Goal: Transaction & Acquisition: Purchase product/service

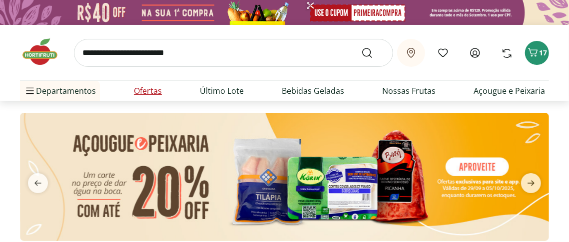
click at [156, 97] on link "Ofertas" at bounding box center [148, 91] width 28 height 12
select select "**********"
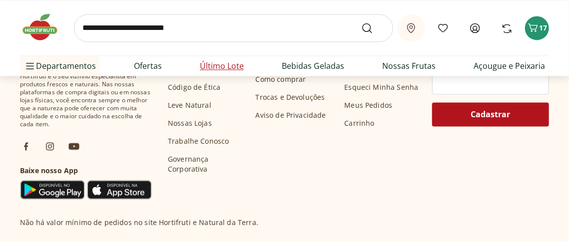
scroll to position [894, 0]
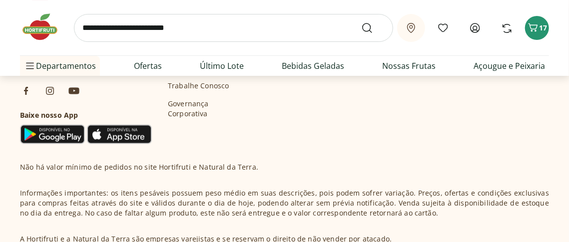
scroll to position [1603, 0]
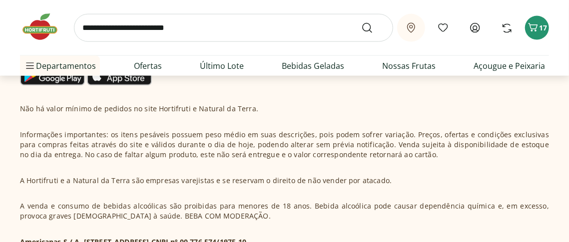
scroll to position [2316, 0]
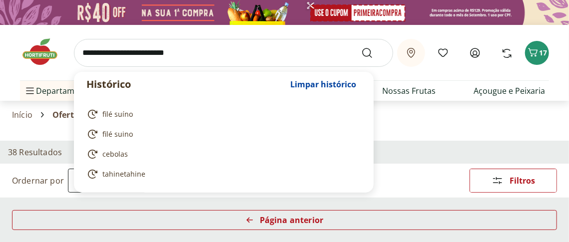
click at [92, 62] on input "search" at bounding box center [233, 53] width 319 height 28
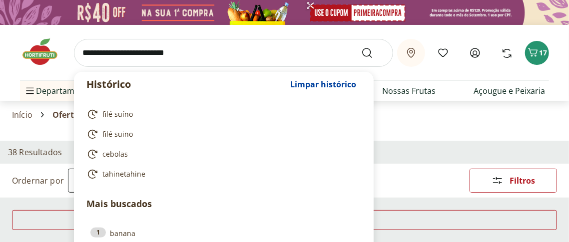
click at [92, 62] on input "search" at bounding box center [233, 53] width 319 height 28
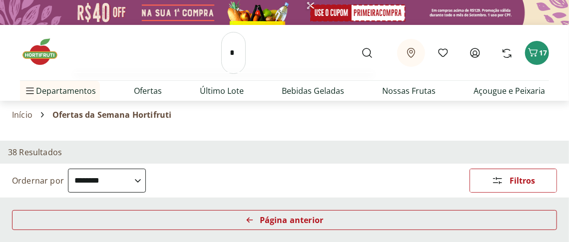
click at [221, 62] on input "*" at bounding box center [233, 53] width 24 height 42
click at [221, 63] on input "*" at bounding box center [233, 53] width 24 height 42
type input "*"
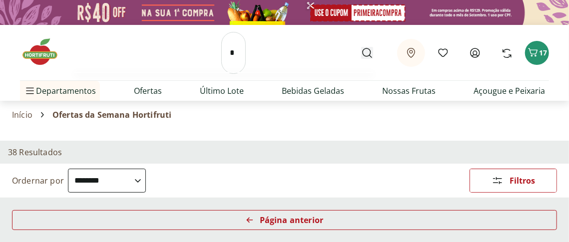
scroll to position [0, 0]
click at [361, 59] on button "Submit Search" at bounding box center [373, 53] width 24 height 12
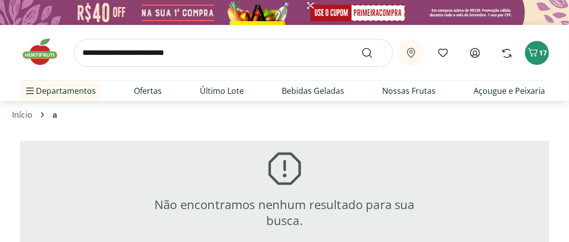
click at [89, 67] on input "search" at bounding box center [233, 53] width 319 height 28
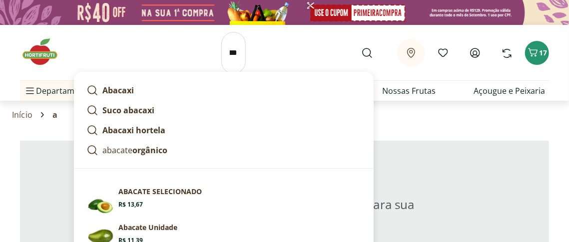
click at [221, 70] on input "*******" at bounding box center [233, 53] width 24 height 42
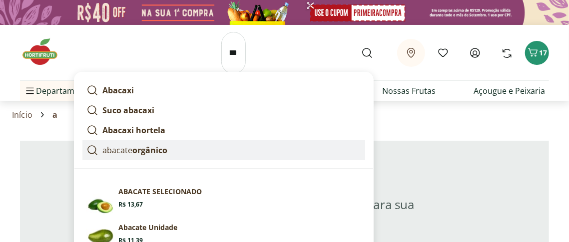
scroll to position [0, 0]
click at [143, 156] on p "abacate orgânico" at bounding box center [134, 150] width 65 height 12
type input "**********"
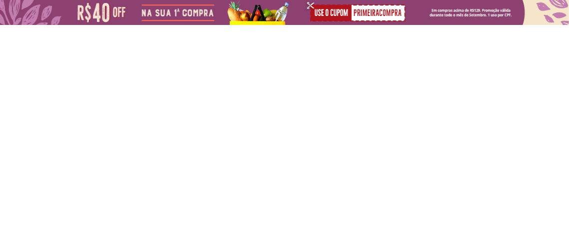
select select "**********"
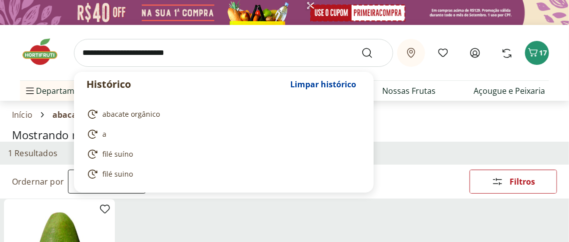
click at [87, 67] on input "search" at bounding box center [233, 53] width 319 height 28
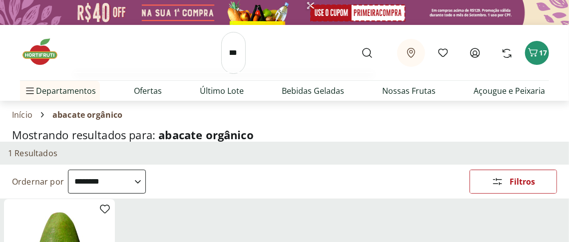
scroll to position [0, 28]
type input "*******"
click at [361, 47] on button "Submit Search" at bounding box center [373, 53] width 24 height 12
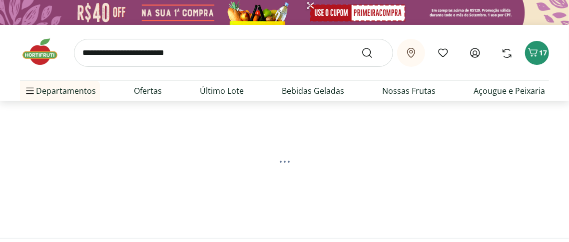
select select "**********"
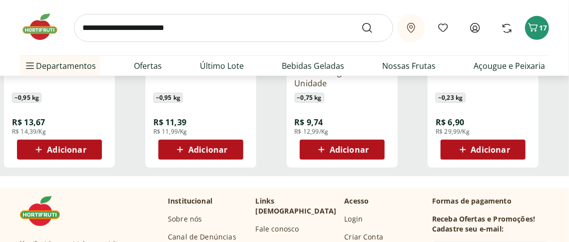
scroll to position [309, 0]
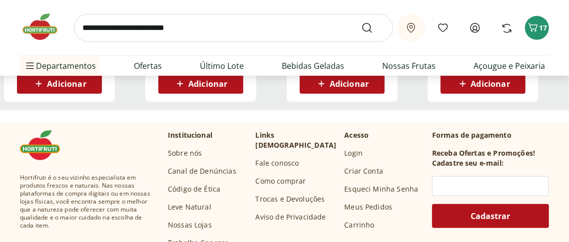
click at [200, 88] on span "Adicionar" at bounding box center [207, 84] width 39 height 8
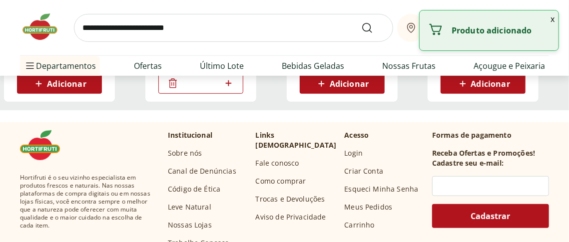
click at [200, 89] on input "*" at bounding box center [201, 83] width 44 height 11
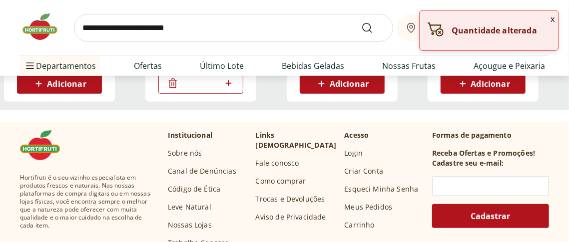
click at [226, 89] on icon at bounding box center [228, 83] width 12 height 12
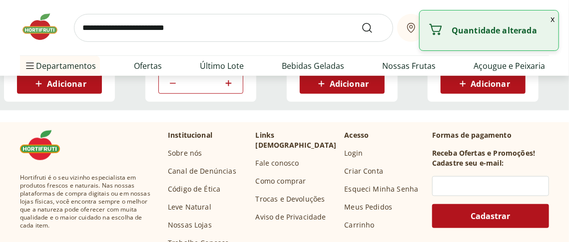
click at [226, 89] on icon at bounding box center [228, 83] width 12 height 12
type input "*"
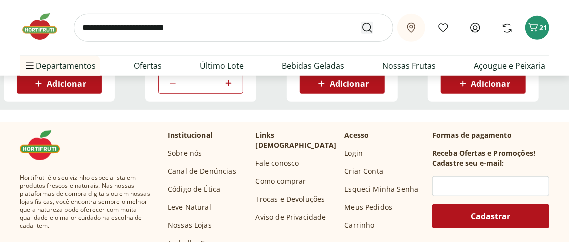
click at [361, 34] on button "Submit Search" at bounding box center [373, 28] width 24 height 12
click at [361, 22] on button "Submit Search" at bounding box center [373, 28] width 24 height 12
click at [361, 34] on button "Submit Search" at bounding box center [373, 28] width 24 height 12
click at [361, 34] on icon "Submit Search" at bounding box center [367, 28] width 12 height 12
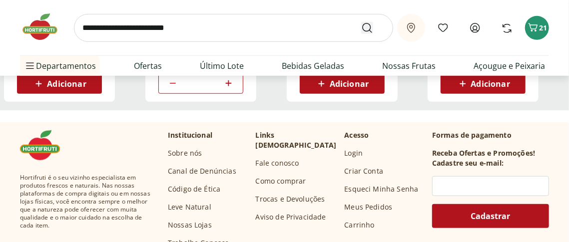
click at [361, 34] on button "Submit Search" at bounding box center [373, 28] width 24 height 12
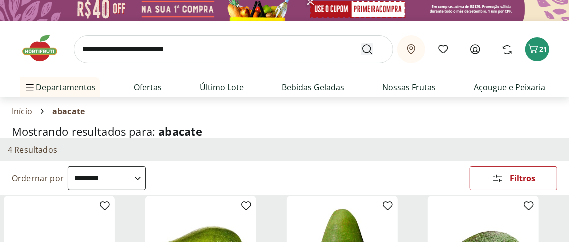
scroll to position [0, 0]
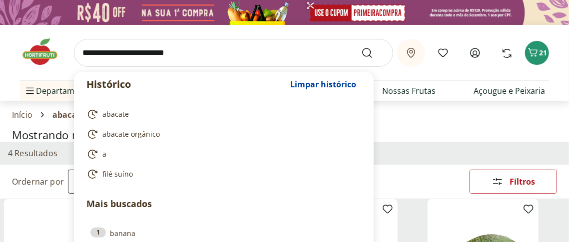
click at [92, 66] on input "search" at bounding box center [233, 53] width 319 height 28
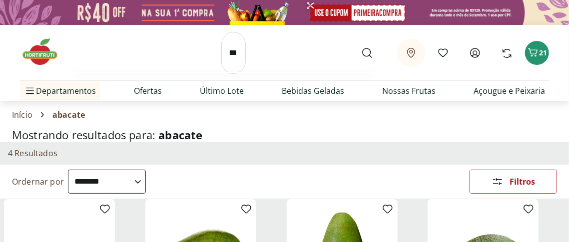
scroll to position [0, 30]
type input "*******"
click at [361, 47] on button "Submit Search" at bounding box center [373, 53] width 24 height 12
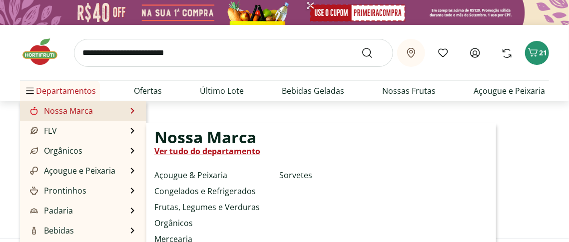
select select "**********"
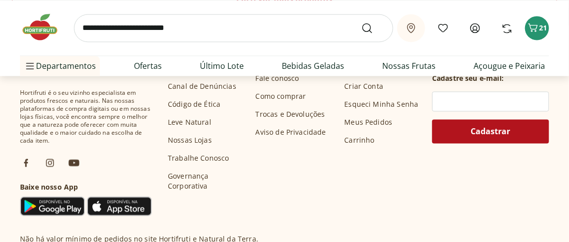
scroll to position [881, 0]
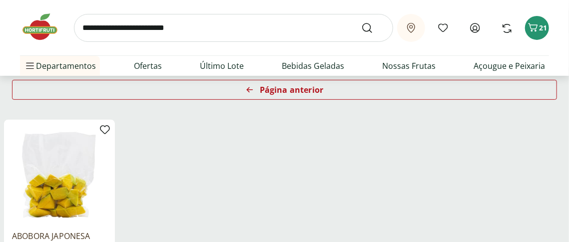
scroll to position [132, 0]
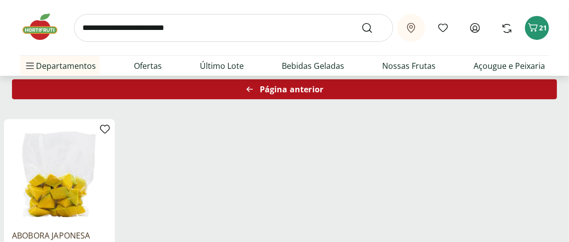
click at [270, 99] on div "Página anterior" at bounding box center [284, 89] width 545 height 20
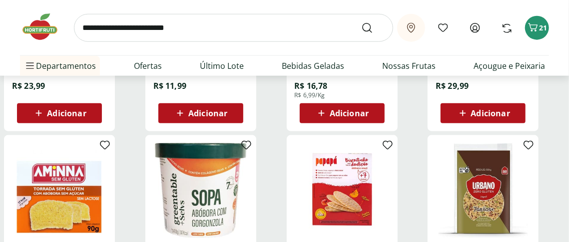
scroll to position [496, 0]
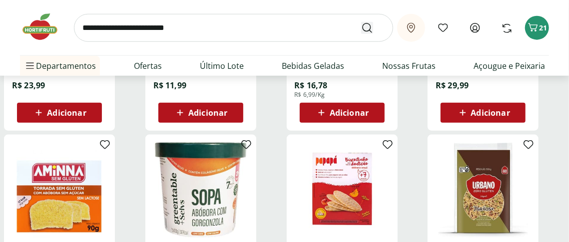
click at [361, 34] on button "Submit Search" at bounding box center [373, 28] width 24 height 12
click at [361, 34] on icon "Submit Search" at bounding box center [367, 28] width 12 height 12
click at [97, 34] on input "search" at bounding box center [233, 28] width 319 height 28
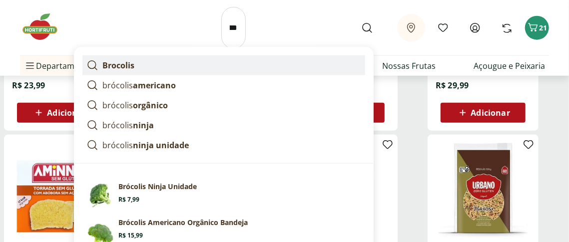
scroll to position [0, 0]
click at [128, 71] on strong "Brocolis" at bounding box center [118, 65] width 32 height 11
type input "********"
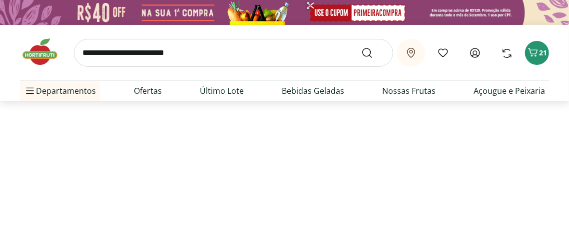
select select "**********"
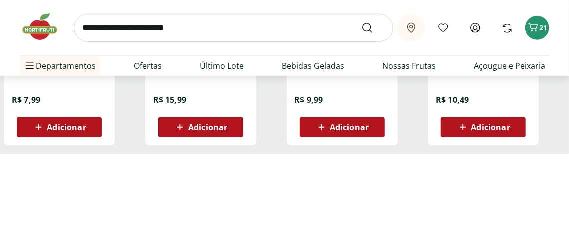
scroll to position [282, 0]
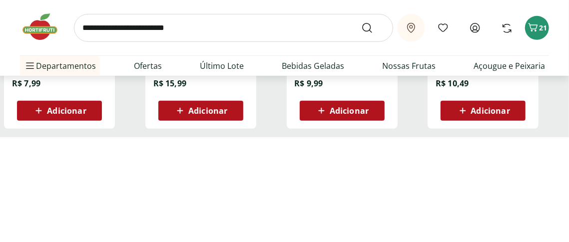
click at [81, 115] on span "Adicionar" at bounding box center [66, 111] width 39 height 8
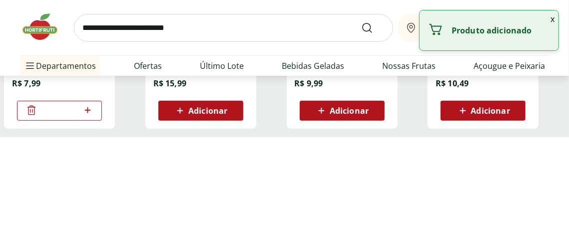
click at [81, 116] on icon at bounding box center [87, 110] width 12 height 12
type input "*"
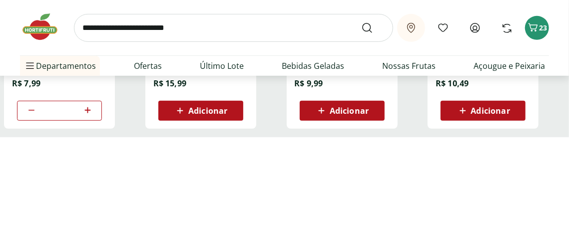
click at [340, 115] on span "Adicionar" at bounding box center [349, 111] width 39 height 8
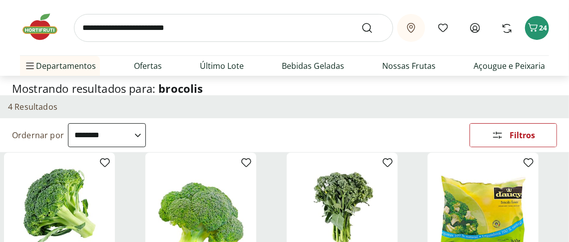
scroll to position [0, 0]
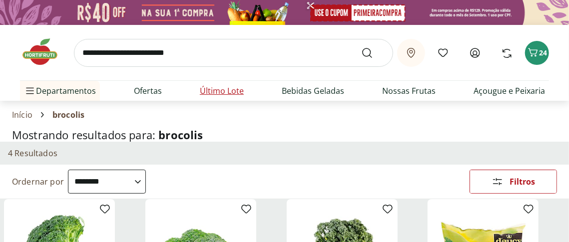
click at [240, 97] on link "Último Lote" at bounding box center [222, 91] width 44 height 12
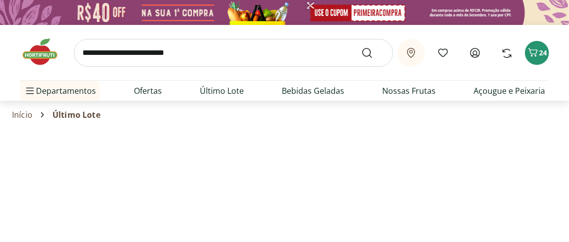
select select "**********"
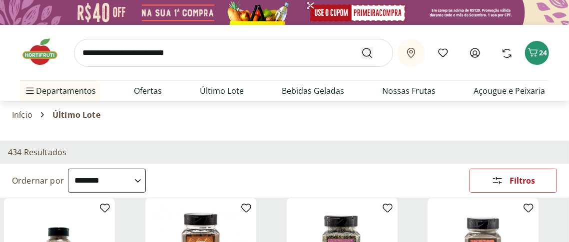
click at [361, 59] on icon "Submit Search" at bounding box center [367, 53] width 12 height 12
click at [361, 59] on button "Submit Search" at bounding box center [373, 53] width 24 height 12
click at [361, 59] on icon "Submit Search" at bounding box center [367, 53] width 12 height 12
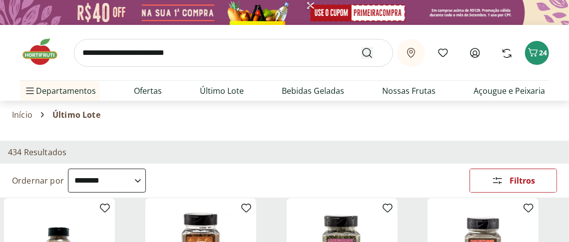
click at [361, 59] on icon "Submit Search" at bounding box center [367, 53] width 12 height 12
click at [361, 59] on button "Submit Search" at bounding box center [373, 53] width 24 height 12
click at [361, 59] on icon "Submit Search" at bounding box center [367, 53] width 12 height 12
click at [361, 59] on button "Submit Search" at bounding box center [373, 53] width 24 height 12
click at [361, 47] on button "Submit Search" at bounding box center [373, 53] width 24 height 12
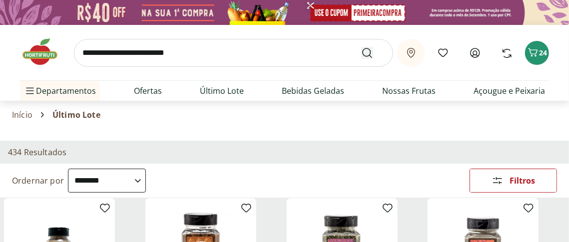
click at [361, 59] on icon "Submit Search" at bounding box center [367, 53] width 12 height 12
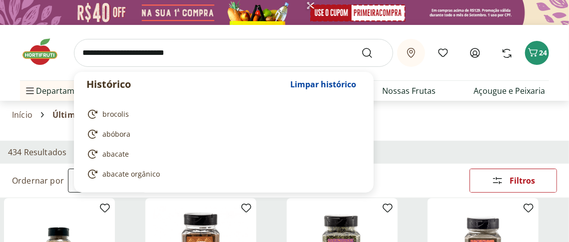
click at [96, 67] on input "search" at bounding box center [233, 53] width 319 height 28
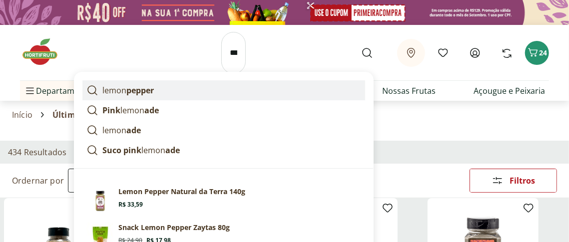
click at [98, 96] on icon at bounding box center [92, 90] width 12 height 12
type input "**********"
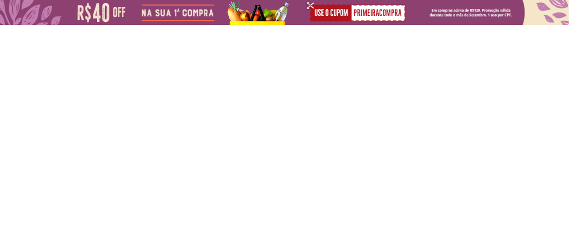
select select "**********"
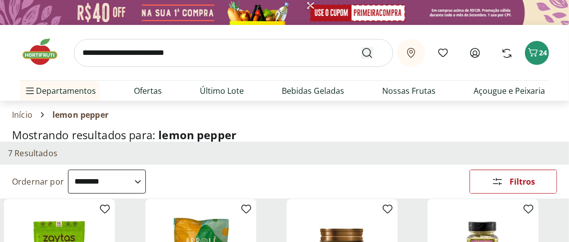
click at [361, 59] on button "Submit Search" at bounding box center [373, 53] width 24 height 12
click at [361, 59] on use "Submit Search" at bounding box center [367, 53] width 12 height 12
click at [361, 59] on button "Submit Search" at bounding box center [373, 53] width 24 height 12
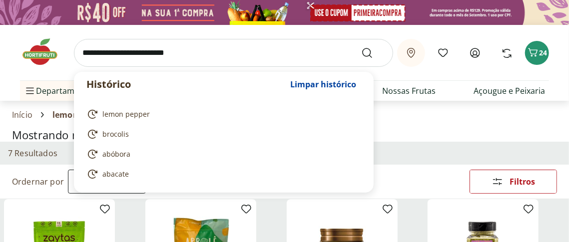
click at [92, 65] on input "search" at bounding box center [233, 53] width 319 height 28
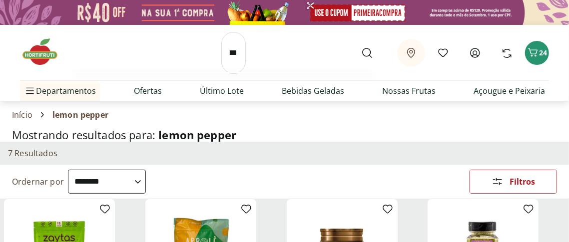
scroll to position [0, 19]
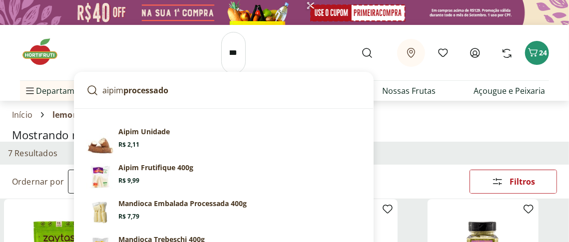
type input "*****"
click at [361, 47] on button "Submit Search" at bounding box center [373, 53] width 24 height 12
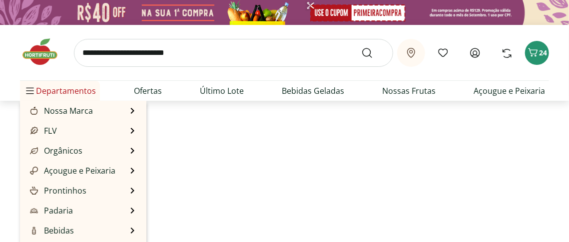
select select "**********"
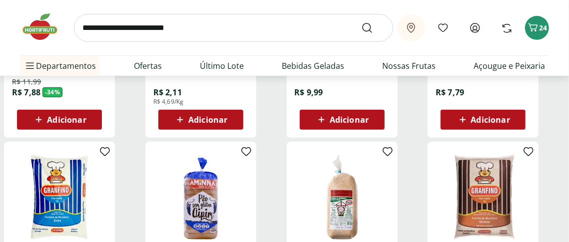
scroll to position [275, 0]
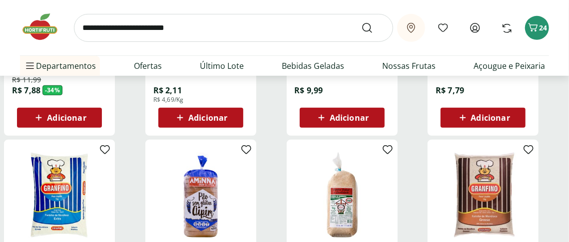
click at [498, 122] on span "Adicionar" at bounding box center [490, 118] width 39 height 8
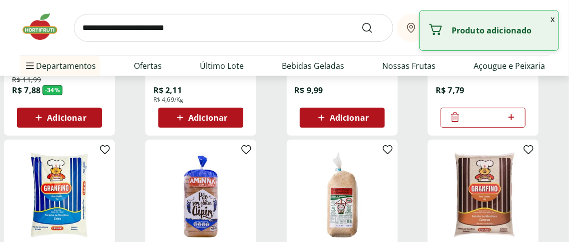
click at [511, 123] on icon at bounding box center [511, 117] width 12 height 12
type input "*"
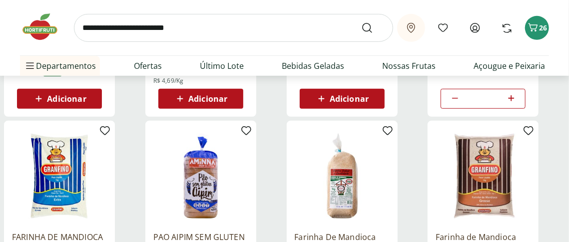
scroll to position [306, 0]
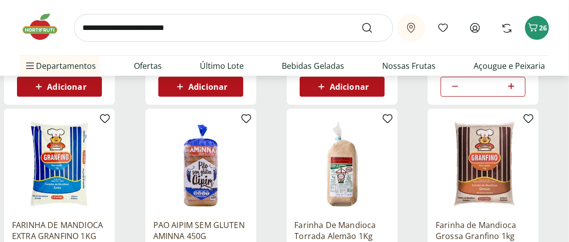
click at [207, 91] on span "Adicionar" at bounding box center [207, 87] width 39 height 8
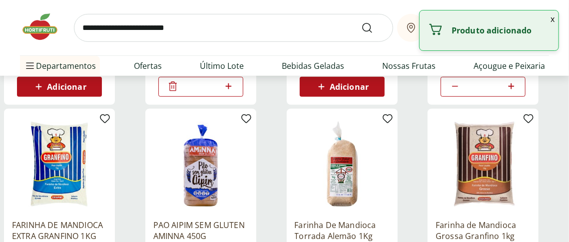
click at [227, 92] on icon at bounding box center [228, 86] width 12 height 12
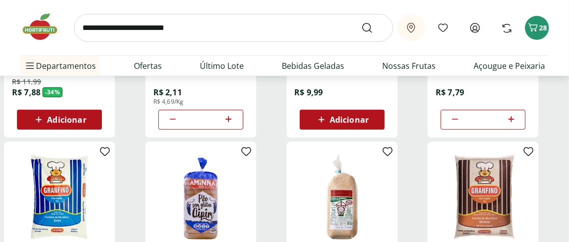
scroll to position [272, 0]
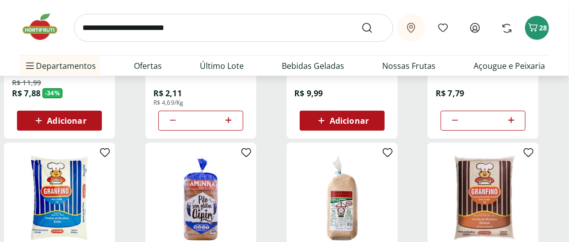
click at [227, 126] on icon at bounding box center [228, 120] width 12 height 12
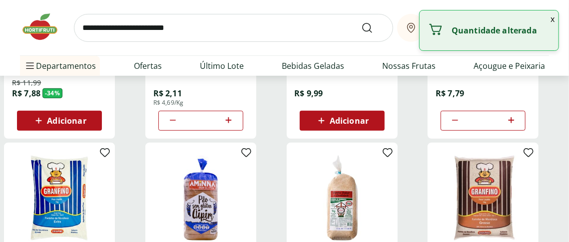
click at [227, 126] on icon at bounding box center [228, 120] width 12 height 12
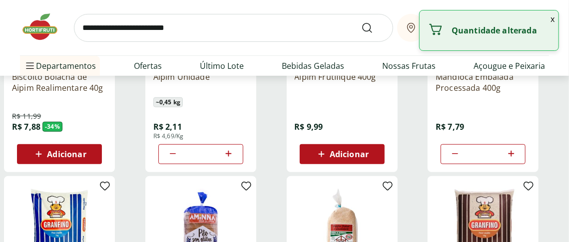
scroll to position [244, 0]
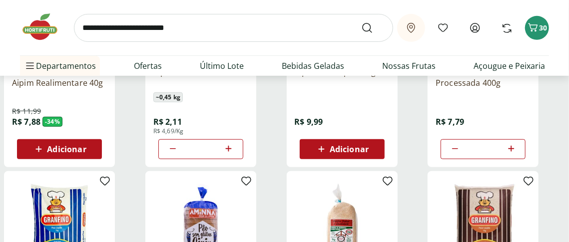
click at [179, 155] on icon at bounding box center [173, 149] width 12 height 12
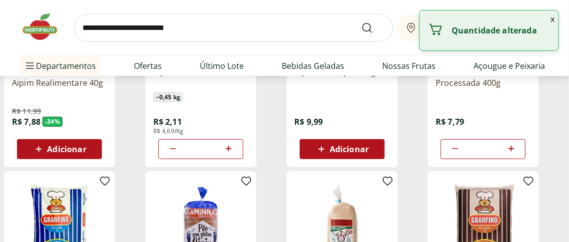
click at [179, 155] on icon at bounding box center [173, 149] width 12 height 12
type input "*"
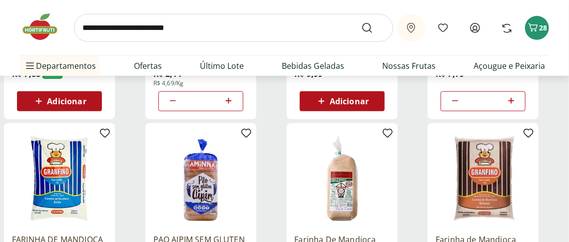
scroll to position [297, 0]
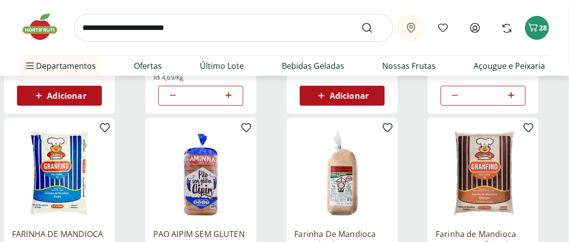
click at [461, 101] on icon at bounding box center [455, 95] width 12 height 12
type input "*"
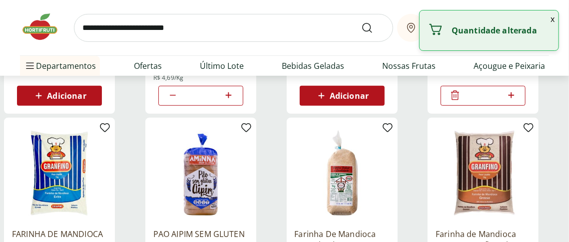
click at [459, 100] on icon at bounding box center [455, 94] width 8 height 9
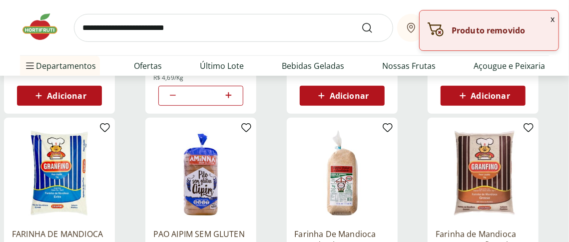
click at [341, 100] on span "Adicionar" at bounding box center [349, 96] width 39 height 8
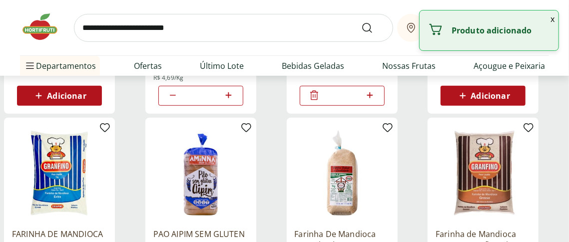
click at [367, 98] on icon at bounding box center [370, 95] width 6 height 6
click at [318, 101] on icon at bounding box center [314, 95] width 12 height 12
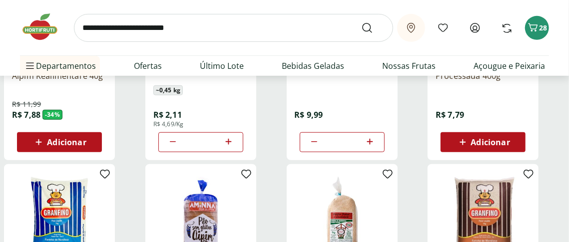
scroll to position [299, 0]
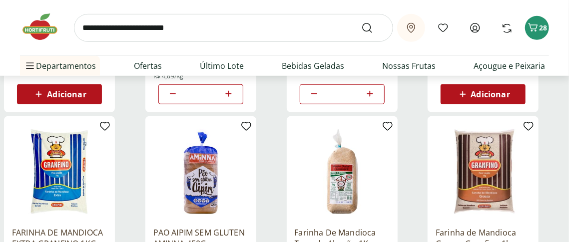
click at [319, 100] on icon at bounding box center [314, 94] width 12 height 12
type input "*"
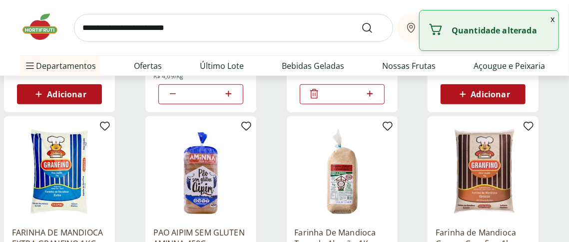
click at [319, 100] on icon at bounding box center [314, 94] width 12 height 12
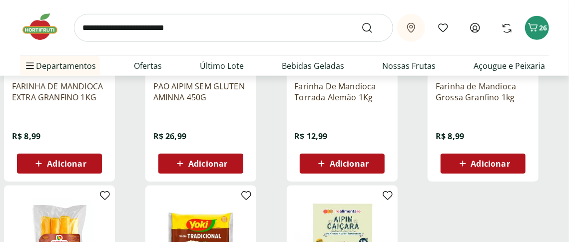
scroll to position [452, 0]
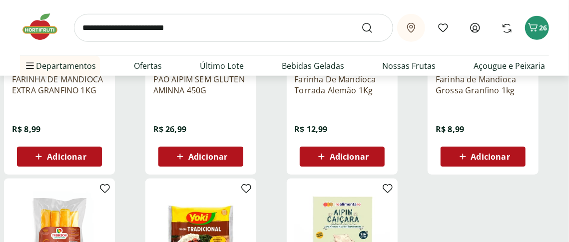
click at [209, 96] on p "PAO AIPIM SEM GLUTEN AMINNA 450G" at bounding box center [200, 85] width 95 height 22
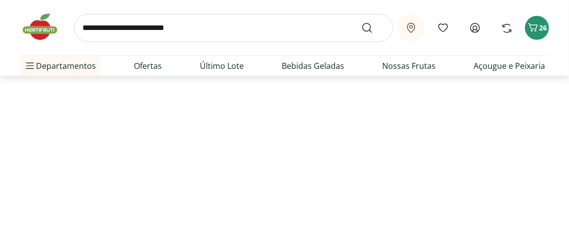
scroll to position [366, 0]
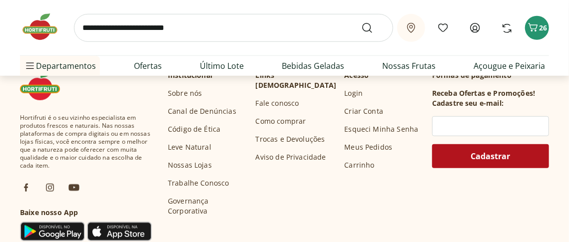
click at [406, 27] on icon at bounding box center [412, 21] width 12 height 12
click at [329, 27] on icon at bounding box center [326, 21] width 12 height 12
type input "*"
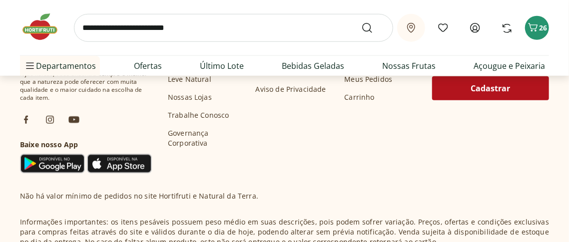
scroll to position [0, 0]
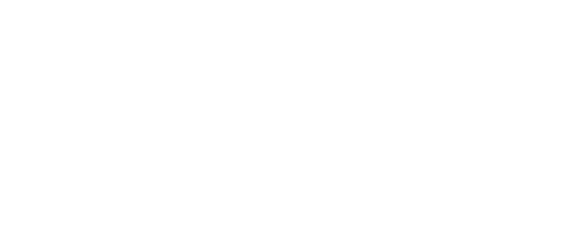
scroll to position [452, 0]
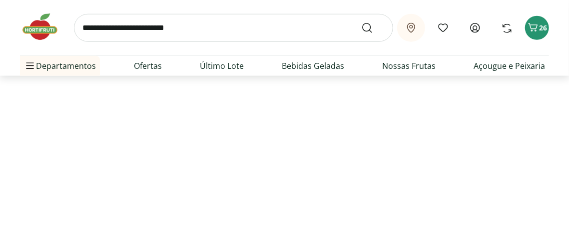
select select "**********"
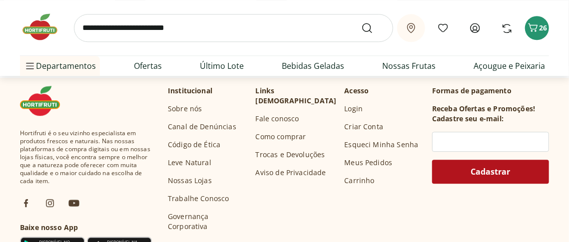
scroll to position [1198, 0]
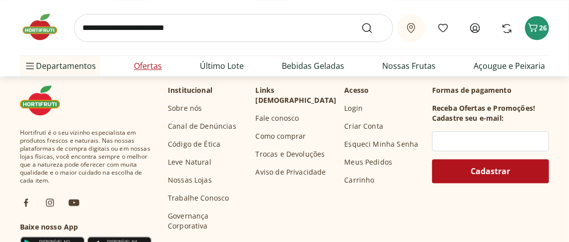
click at [156, 72] on link "Ofertas" at bounding box center [148, 66] width 28 height 12
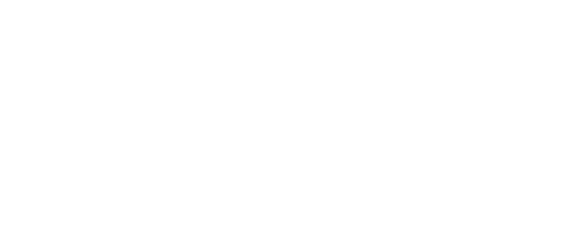
select select "**********"
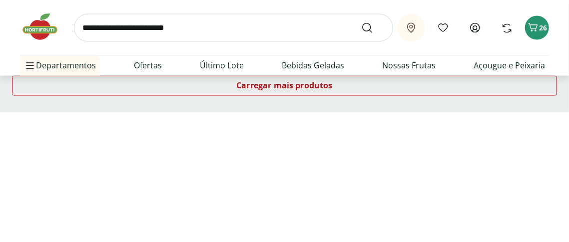
scroll to position [886, 0]
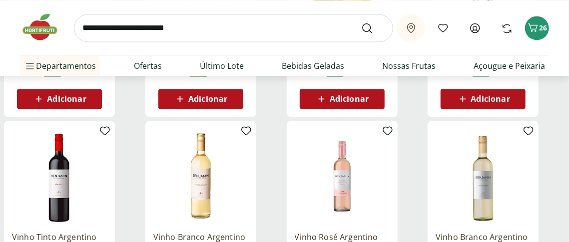
scroll to position [996, 0]
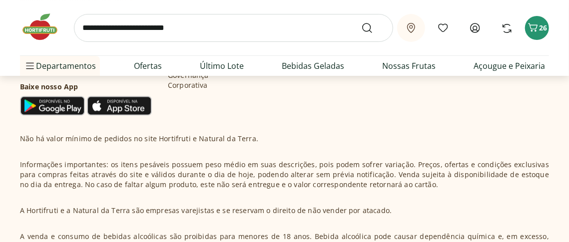
scroll to position [1631, 0]
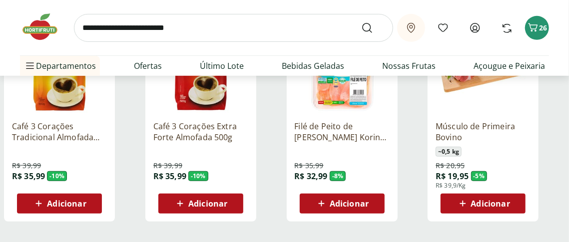
scroll to position [1923, 0]
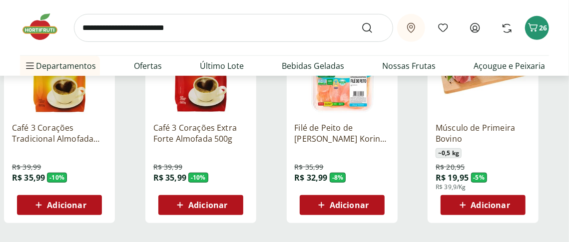
drag, startPoint x: 266, startPoint y: 137, endPoint x: 538, endPoint y: 171, distance: 273.7
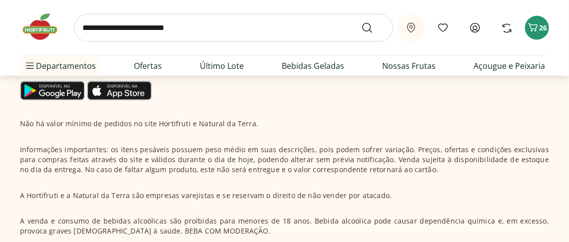
scroll to position [2321, 0]
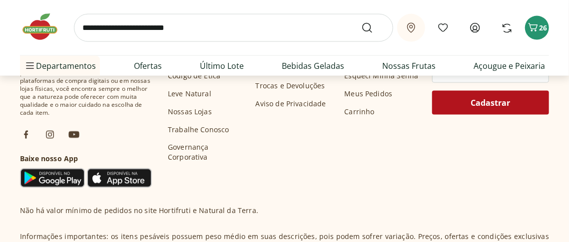
scroll to position [2378, 0]
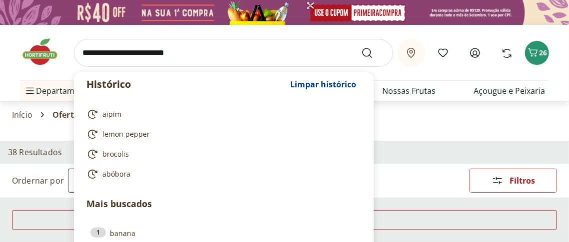
click at [94, 63] on input "search" at bounding box center [233, 53] width 319 height 28
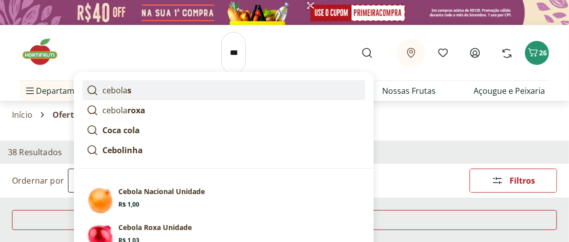
click at [98, 96] on icon at bounding box center [92, 90] width 12 height 12
type input "*******"
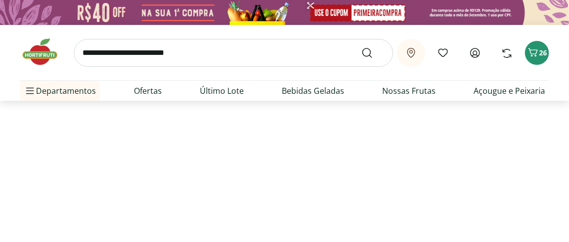
select select "**********"
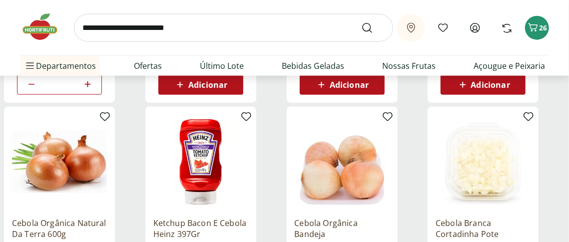
scroll to position [566, 0]
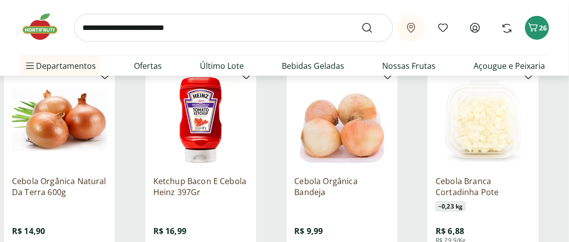
click at [83, 48] on icon at bounding box center [87, 42] width 12 height 12
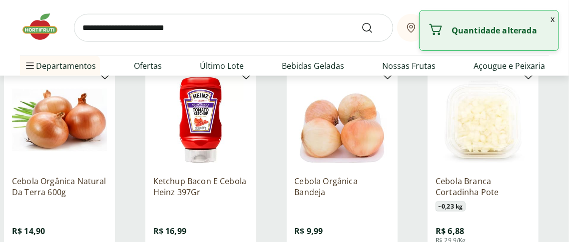
click at [83, 48] on icon at bounding box center [87, 42] width 12 height 12
type input "*"
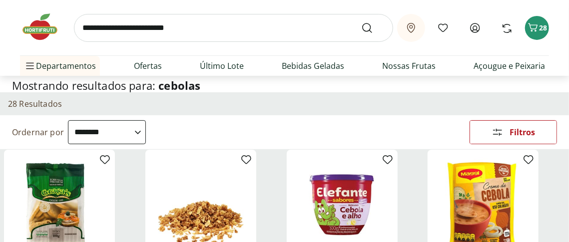
scroll to position [0, 0]
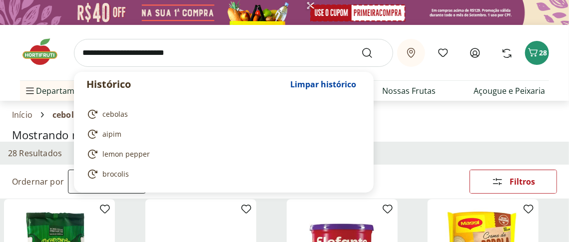
click at [89, 62] on input "search" at bounding box center [233, 53] width 319 height 28
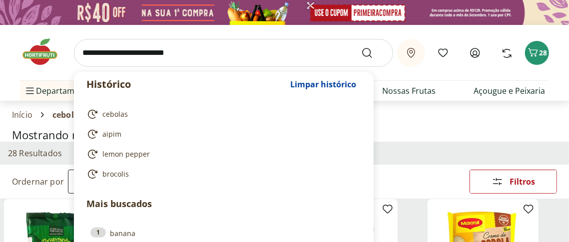
click at [89, 62] on input "search" at bounding box center [233, 53] width 319 height 28
click at [89, 61] on input "search" at bounding box center [233, 53] width 319 height 28
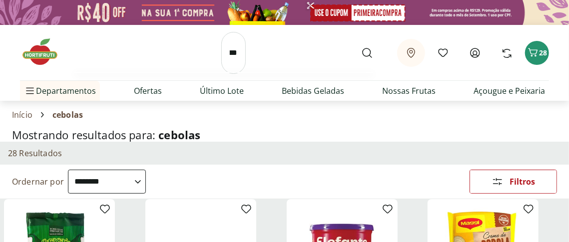
scroll to position [0, 18]
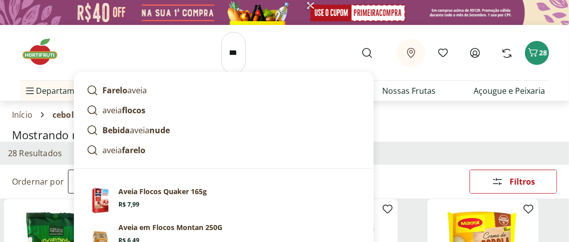
click at [221, 61] on input "*****" at bounding box center [233, 53] width 24 height 42
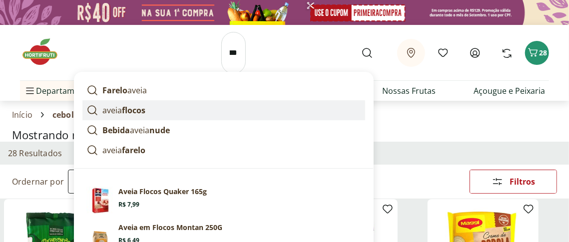
scroll to position [0, 0]
click at [120, 116] on p "aveia flocos" at bounding box center [123, 110] width 43 height 12
type input "**********"
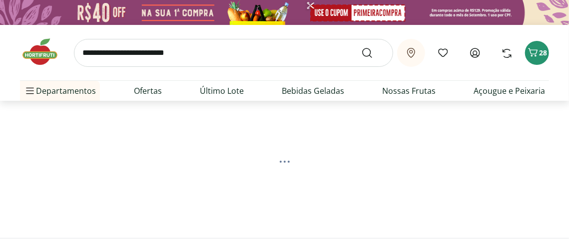
select select "**********"
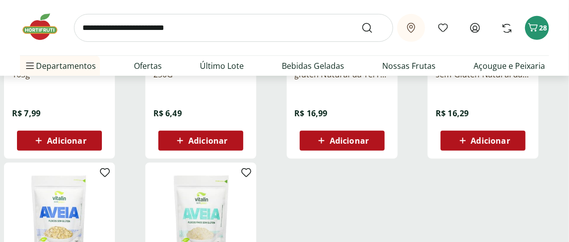
scroll to position [261, 0]
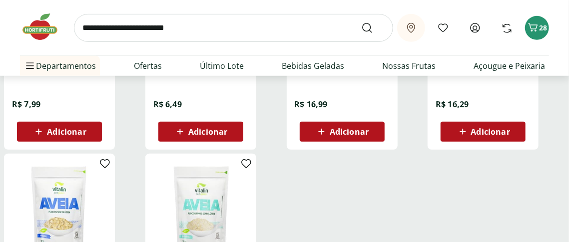
click at [77, 136] on span "Adicionar" at bounding box center [66, 132] width 39 height 8
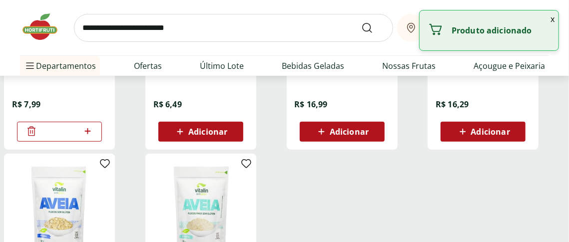
click at [85, 137] on icon at bounding box center [87, 131] width 12 height 12
type input "*"
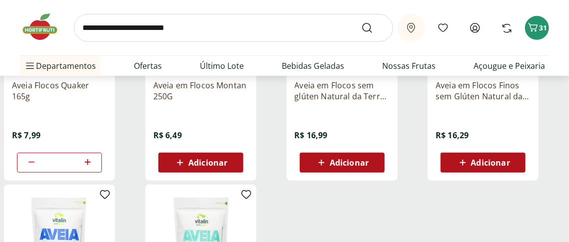
scroll to position [0, 0]
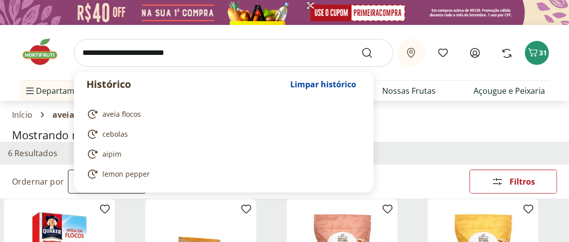
click at [96, 67] on input "search" at bounding box center [233, 53] width 319 height 28
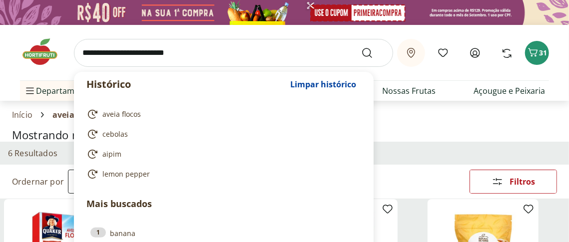
click at [93, 67] on input "search" at bounding box center [233, 53] width 319 height 28
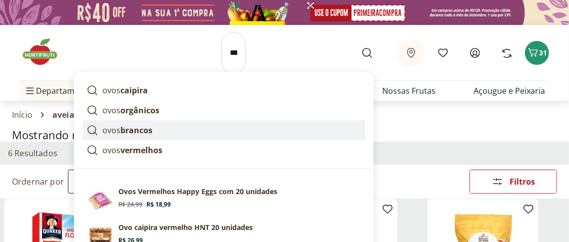
click at [139, 136] on strong "brancos" at bounding box center [136, 130] width 32 height 11
type input "**********"
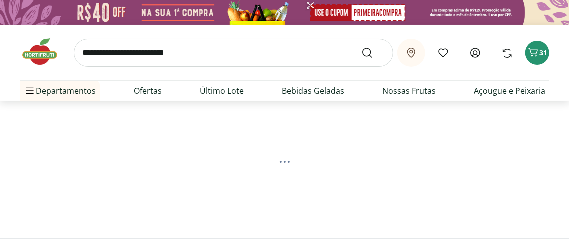
select select "**********"
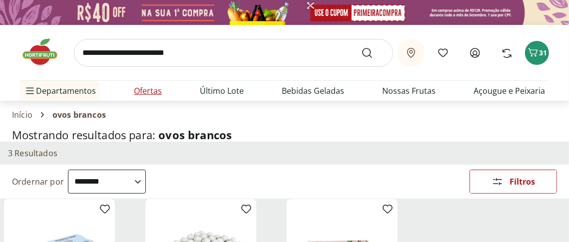
click at [151, 97] on link "Ofertas" at bounding box center [148, 91] width 28 height 12
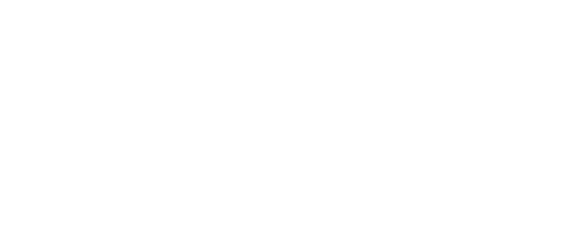
select select "**********"
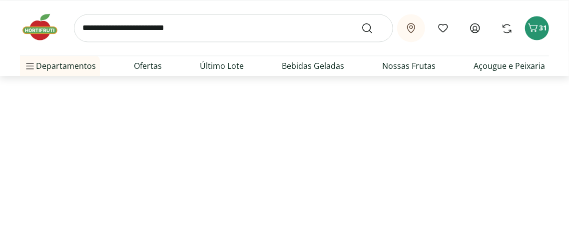
scroll to position [854, 0]
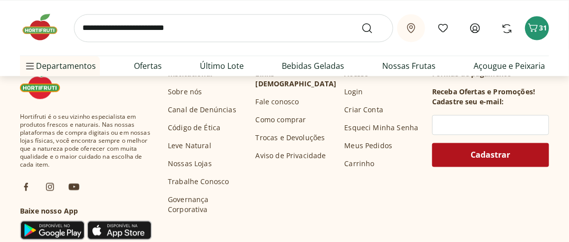
click at [290, 32] on div "Carregar mais produtos" at bounding box center [284, 22] width 545 height 20
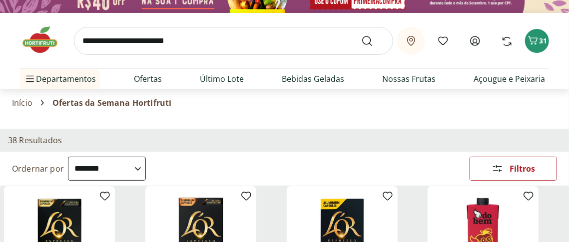
scroll to position [0, 0]
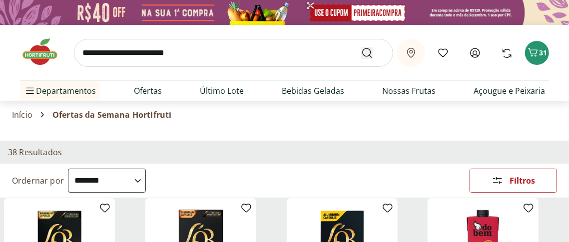
click at [361, 59] on button "Submit Search" at bounding box center [373, 53] width 24 height 12
click at [361, 59] on icon "Submit Search" at bounding box center [367, 53] width 12 height 12
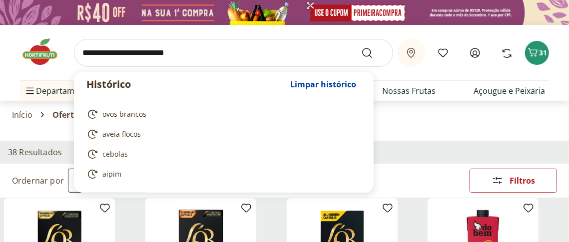
click at [97, 67] on input "search" at bounding box center [233, 53] width 319 height 28
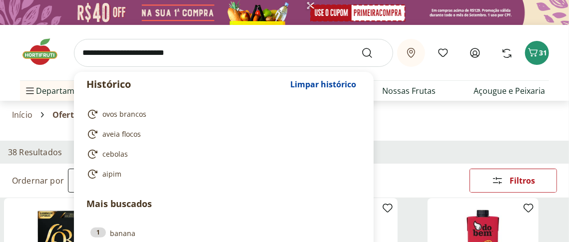
click at [97, 67] on input "search" at bounding box center [233, 53] width 319 height 28
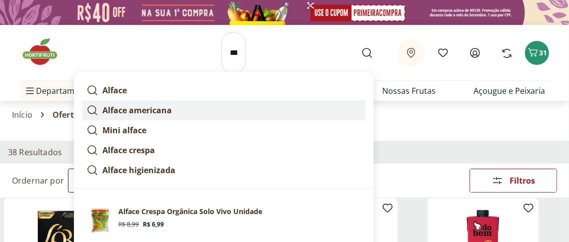
click at [162, 116] on strong "Alface americana" at bounding box center [136, 110] width 69 height 11
type input "**********"
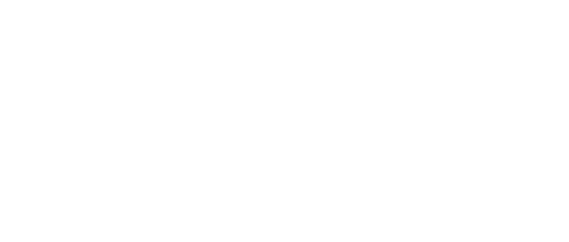
select select "**********"
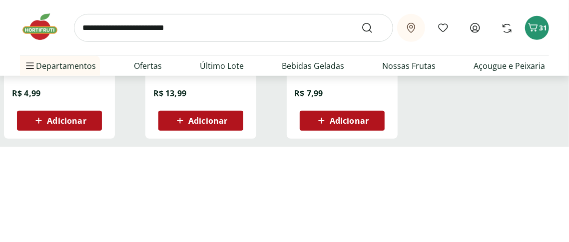
scroll to position [275, 0]
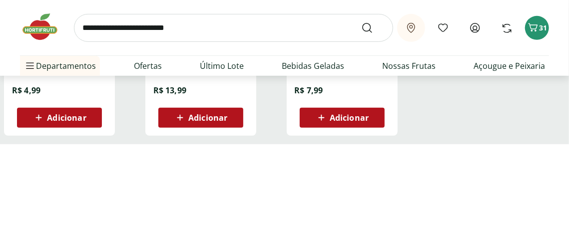
click at [71, 122] on span "Adicionar" at bounding box center [66, 118] width 39 height 8
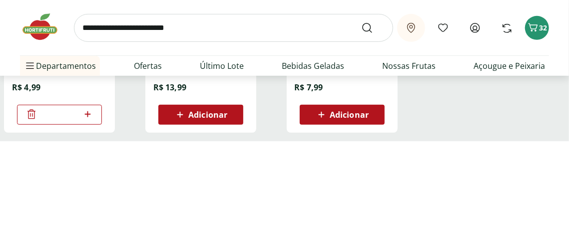
scroll to position [318, 0]
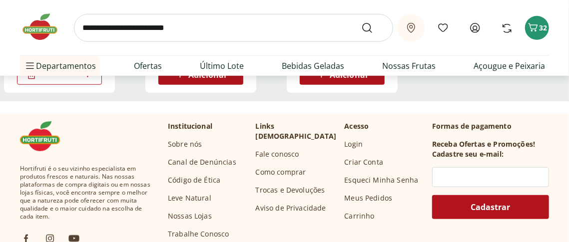
click at [87, 80] on icon at bounding box center [87, 74] width 12 height 12
type input "*"
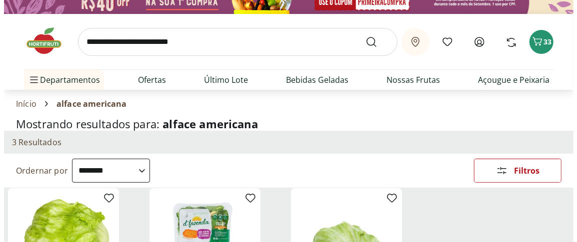
scroll to position [0, 0]
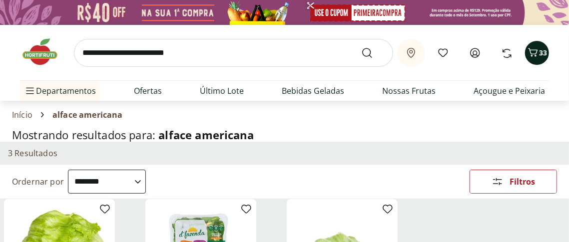
click at [546, 57] on span "33" at bounding box center [543, 52] width 8 height 9
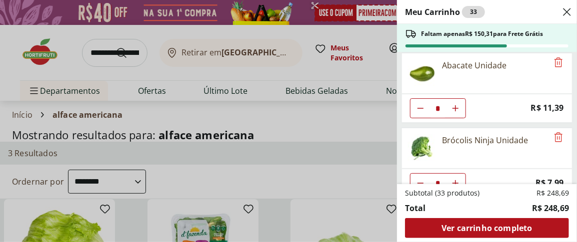
scroll to position [230, 0]
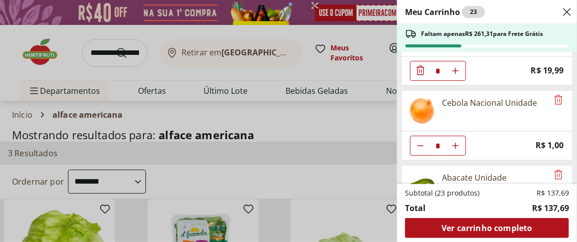
scroll to position [41, 0]
click at [426, 76] on icon "Diminuir Quantidade" at bounding box center [420, 70] width 12 height 12
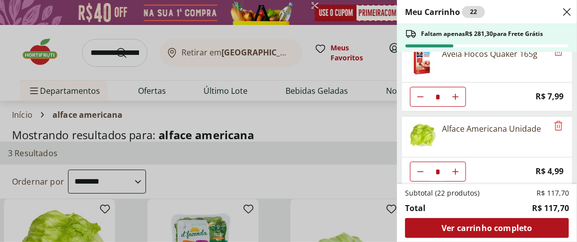
scroll to position [389, 0]
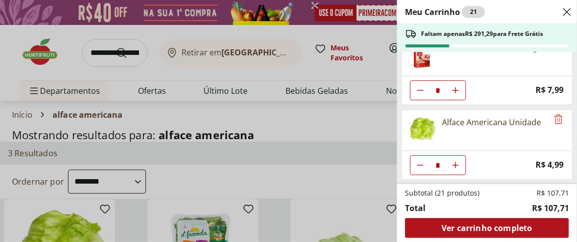
scroll to position [575, 0]
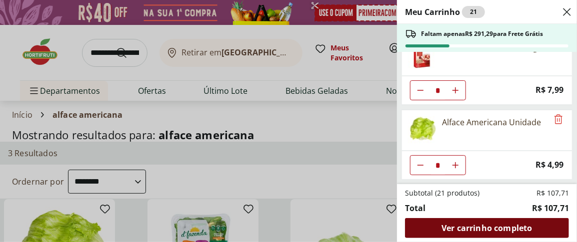
click at [479, 224] on span "Ver carrinho completo" at bounding box center [486, 228] width 90 height 8
